Goal: Check status: Check status

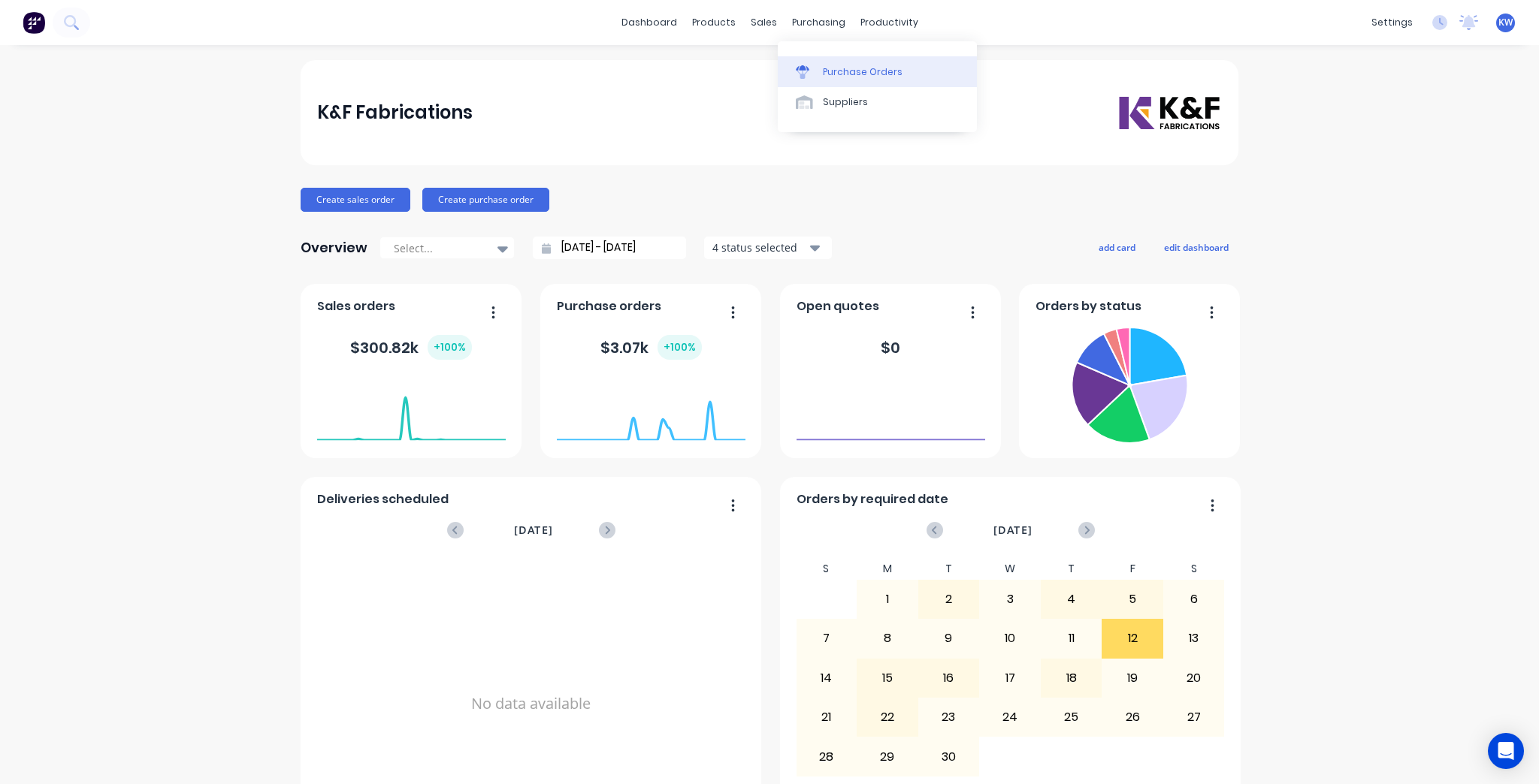
click at [857, 74] on div "Purchase Orders" at bounding box center [862, 72] width 79 height 14
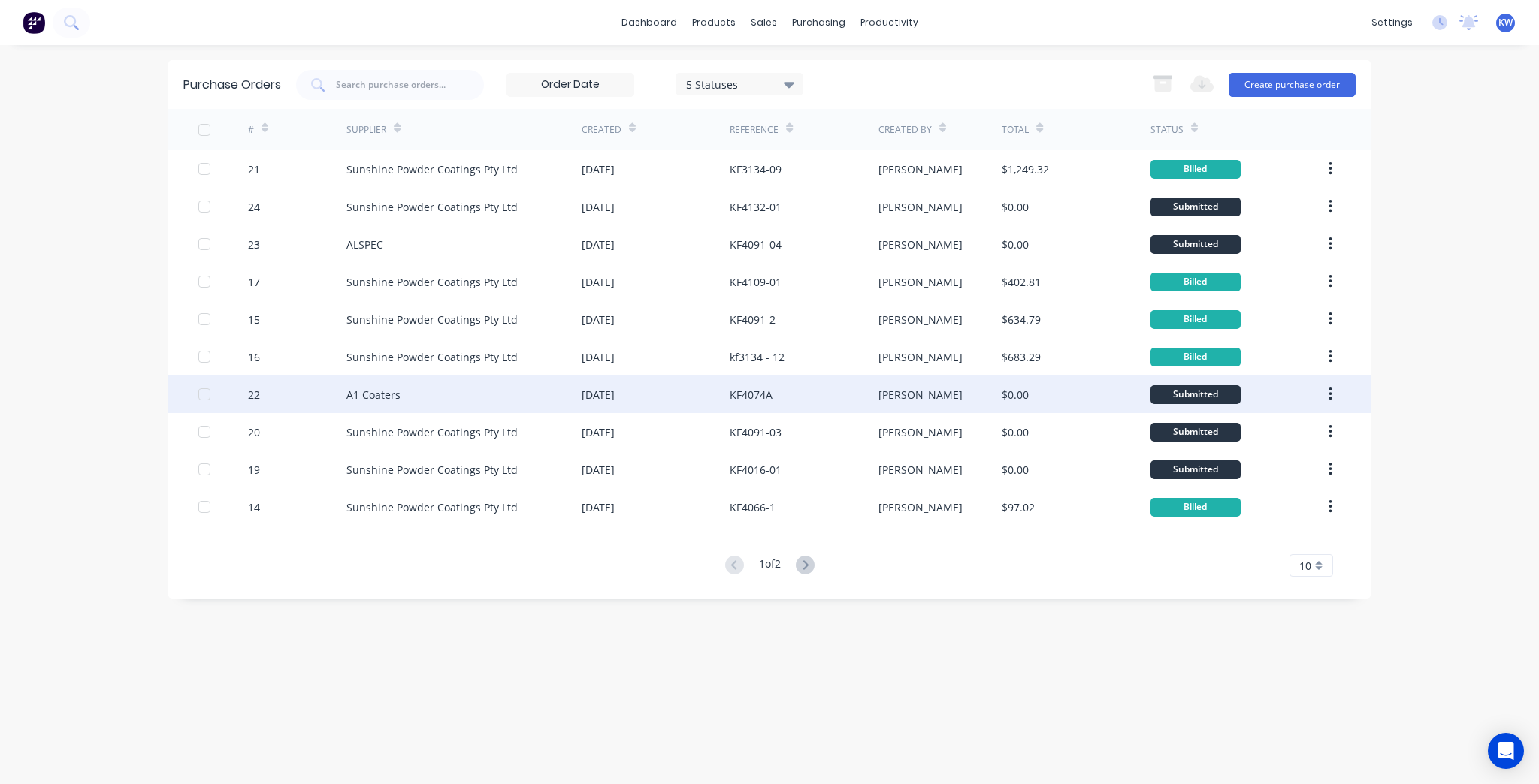
click at [1025, 387] on div "$0.00" at bounding box center [1015, 394] width 27 height 15
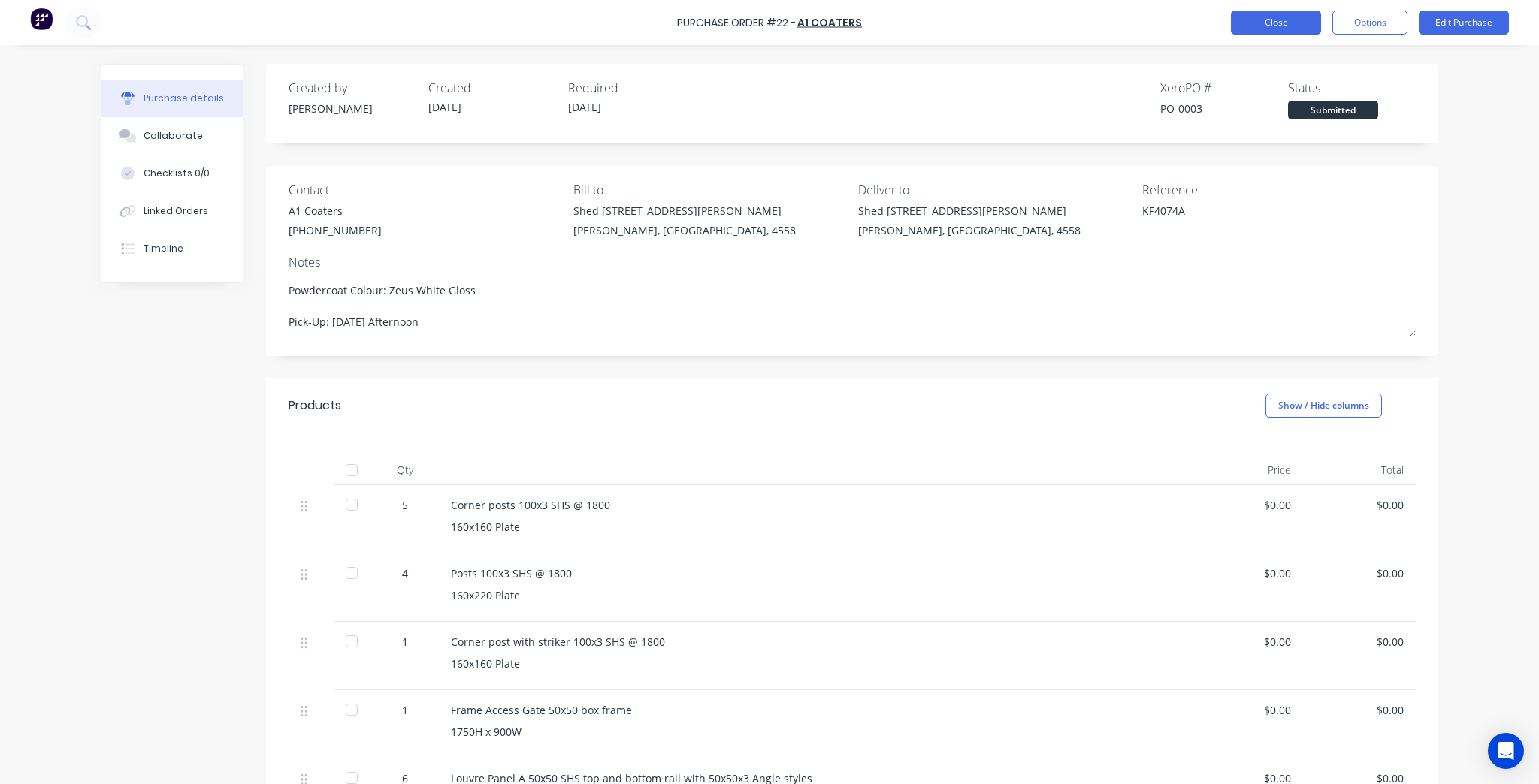
click at [1256, 22] on button "Close" at bounding box center [1276, 23] width 90 height 24
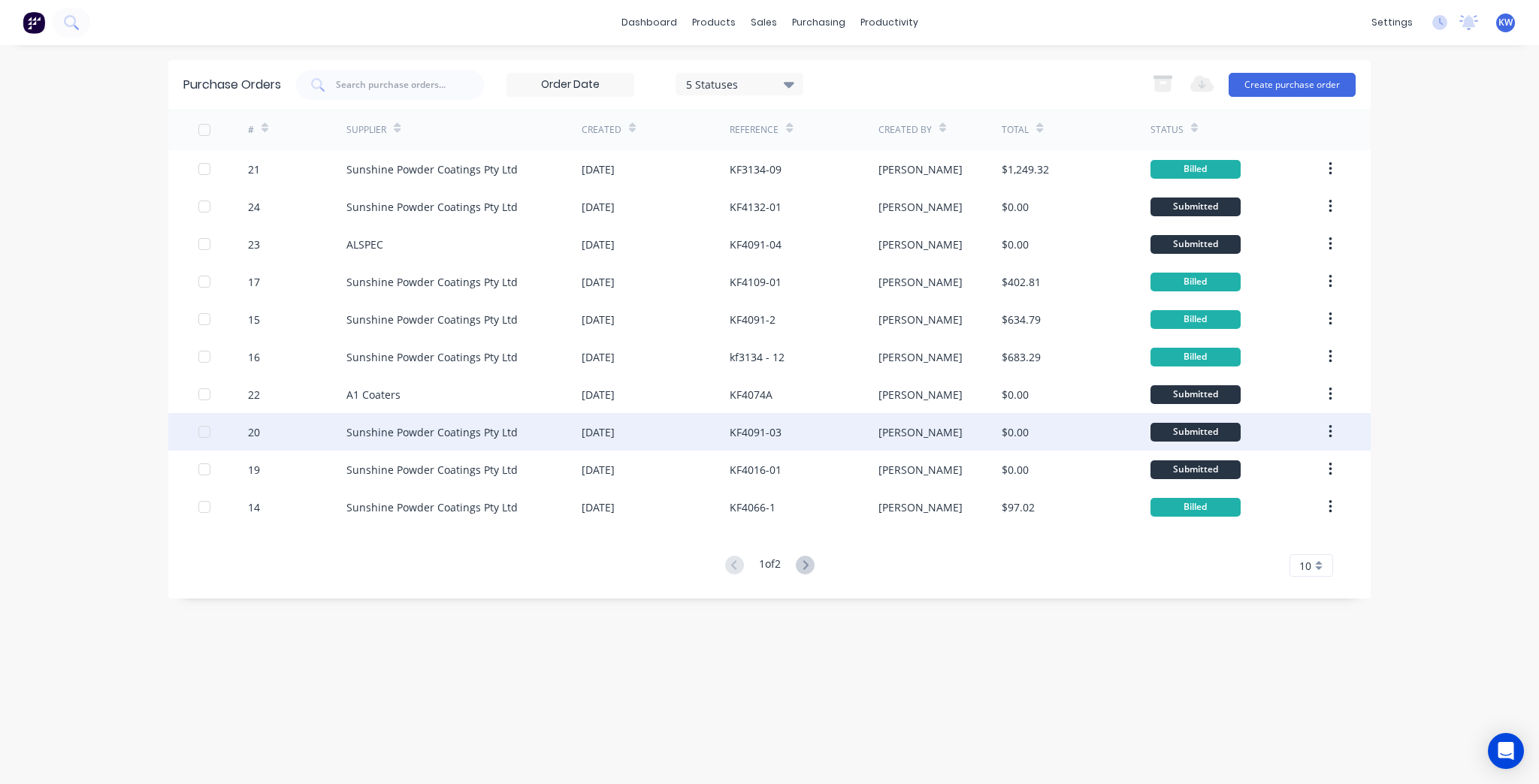
click at [1109, 435] on div "$0.00" at bounding box center [1075, 432] width 148 height 37
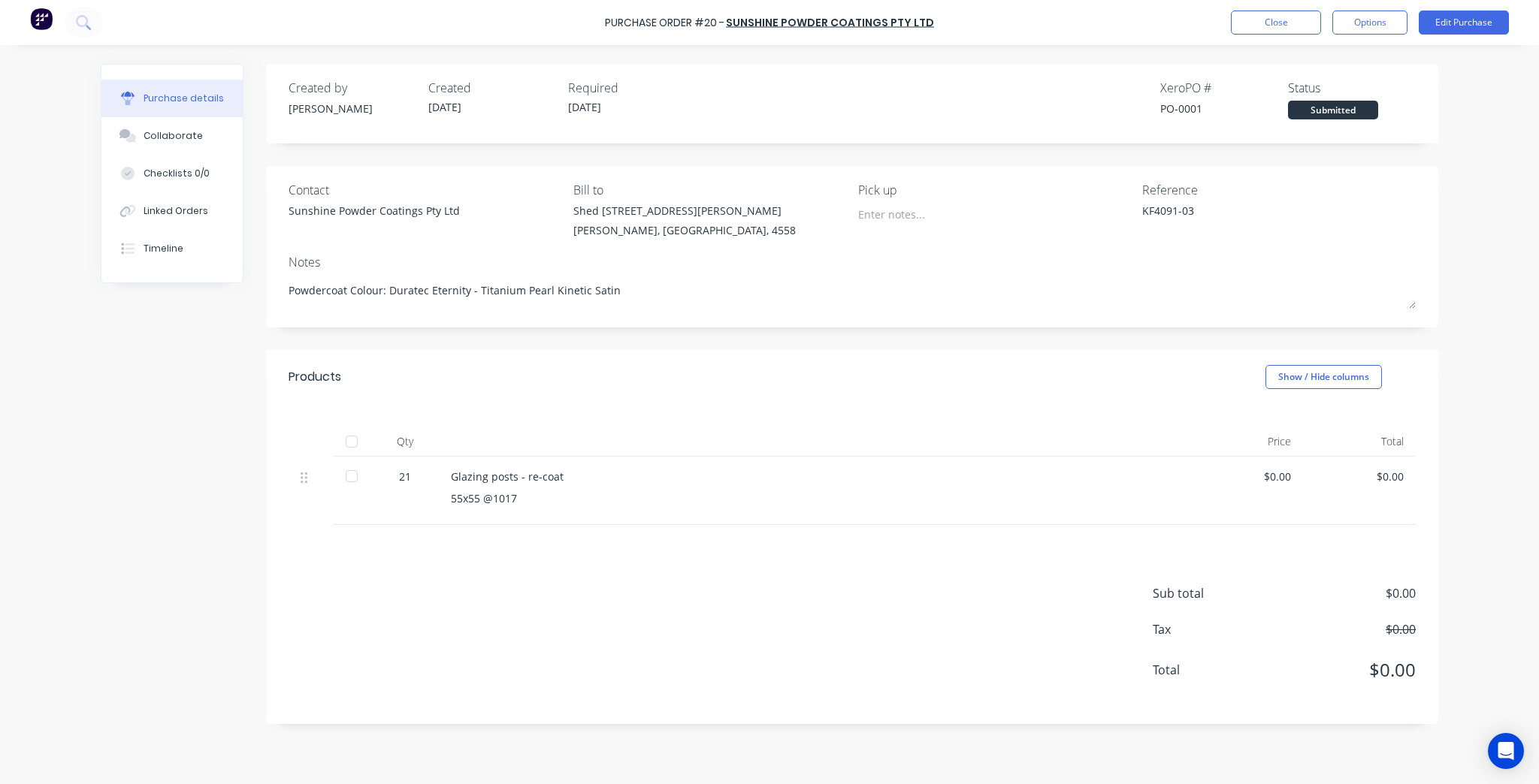
type textarea "x"
click at [1306, 26] on button "Close" at bounding box center [1276, 23] width 90 height 24
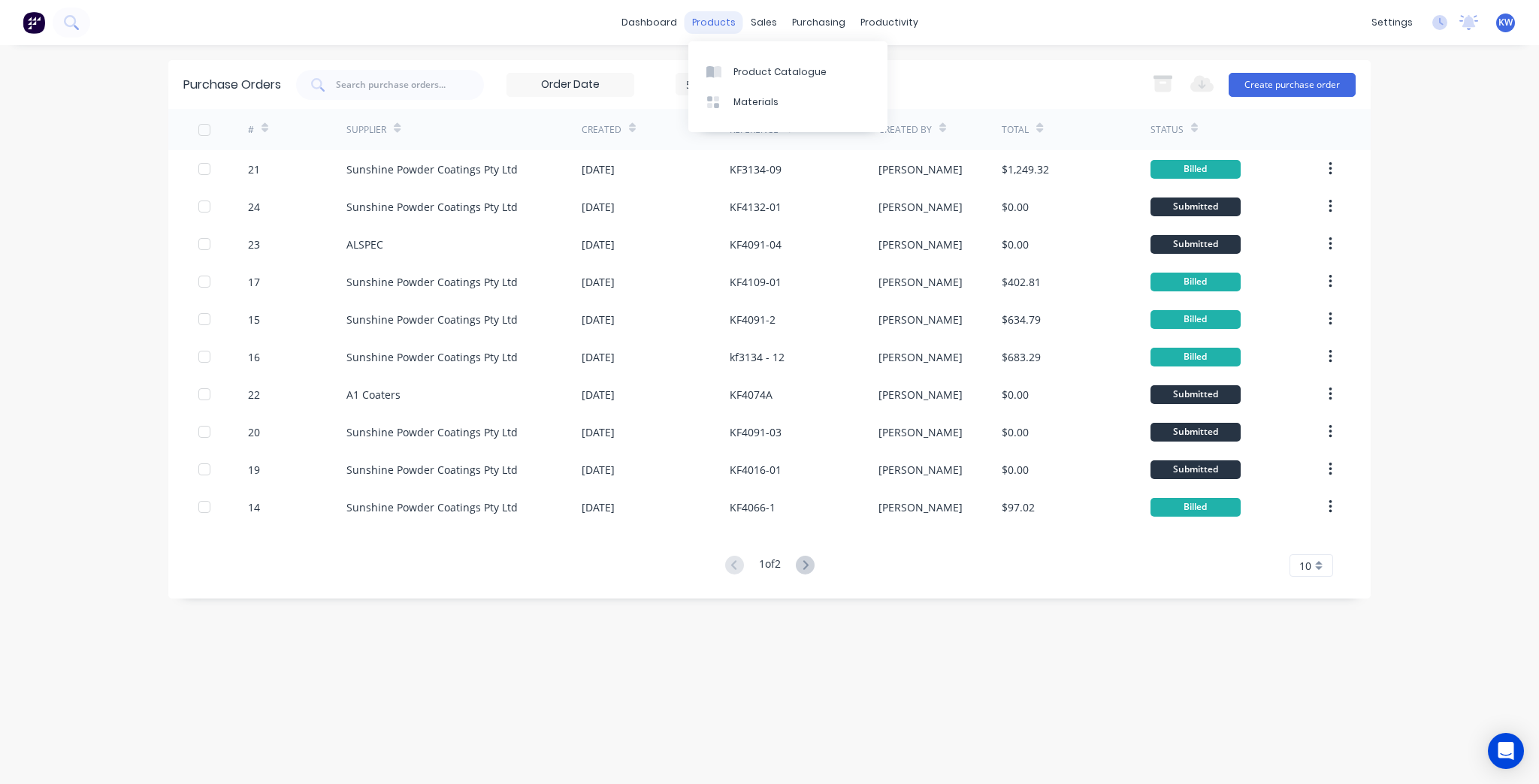
click at [688, 21] on div "products" at bounding box center [714, 23] width 58 height 23
click at [679, 22] on link "dashboard" at bounding box center [649, 23] width 71 height 23
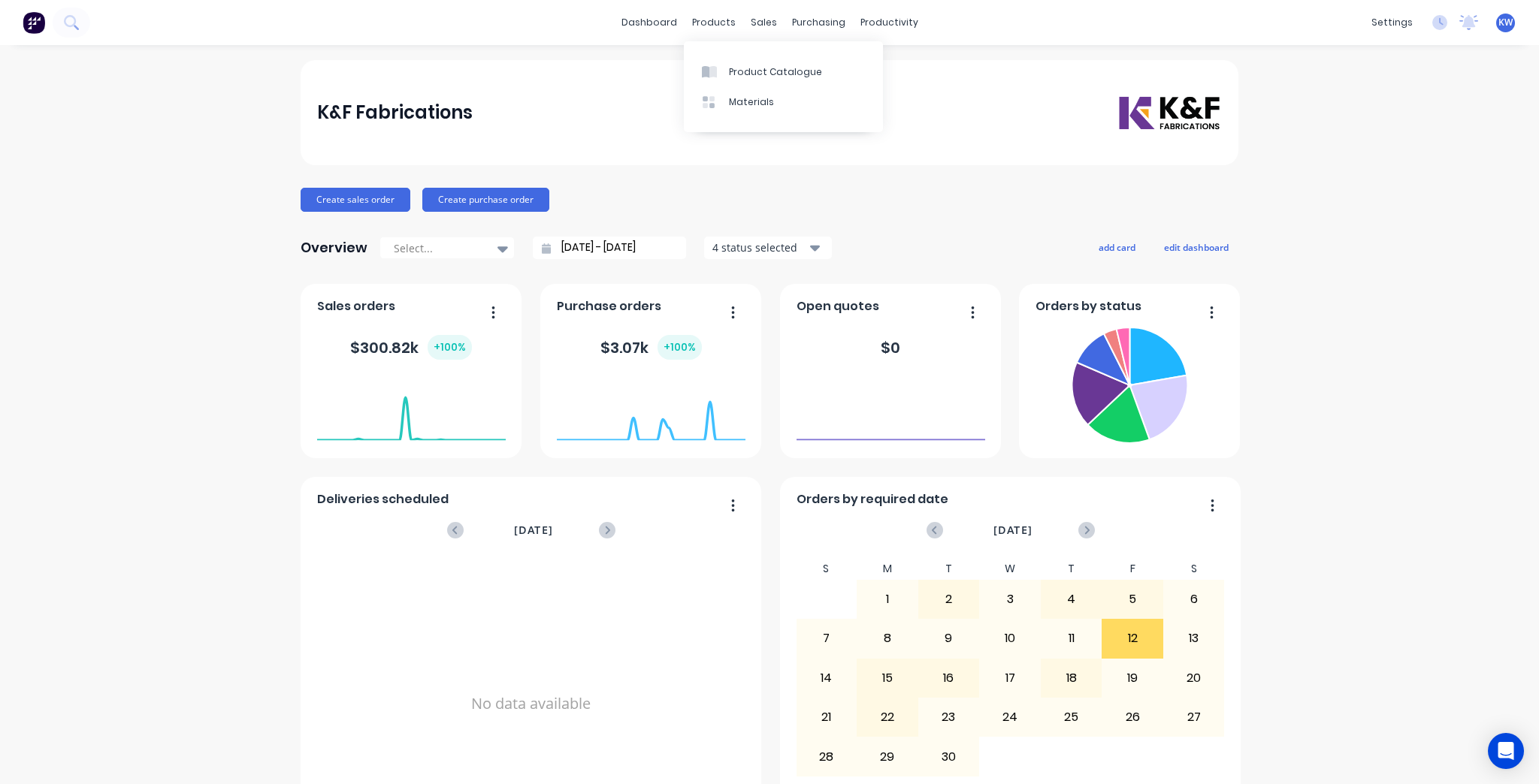
click at [676, 10] on div "dashboard products sales purchasing productivity dashboard products Product Cat…" at bounding box center [769, 23] width 1539 height 45
click at [654, 28] on link "dashboard" at bounding box center [649, 23] width 71 height 23
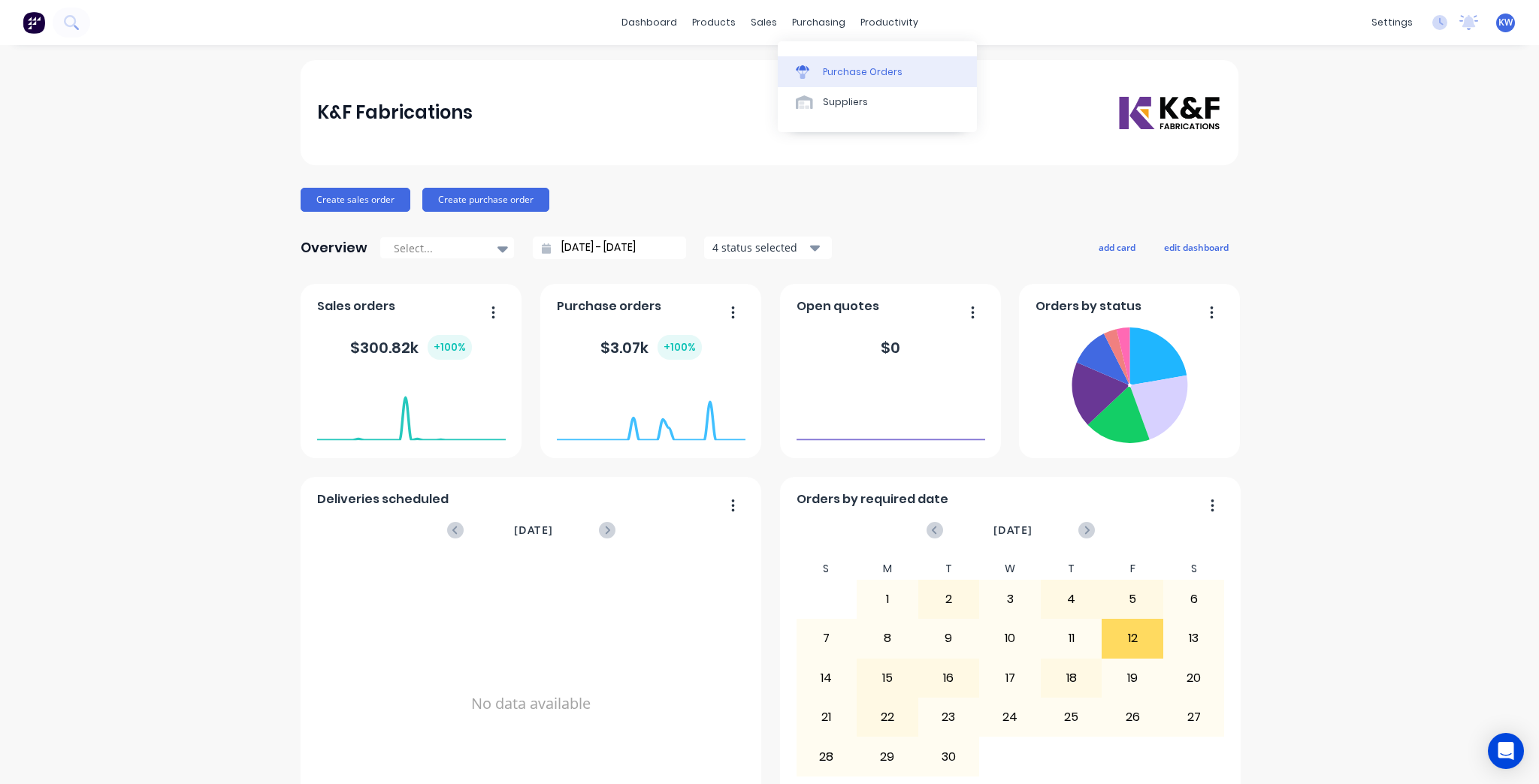
click at [831, 77] on div "Purchase Orders" at bounding box center [862, 72] width 79 height 14
